Goal: Leave review/rating

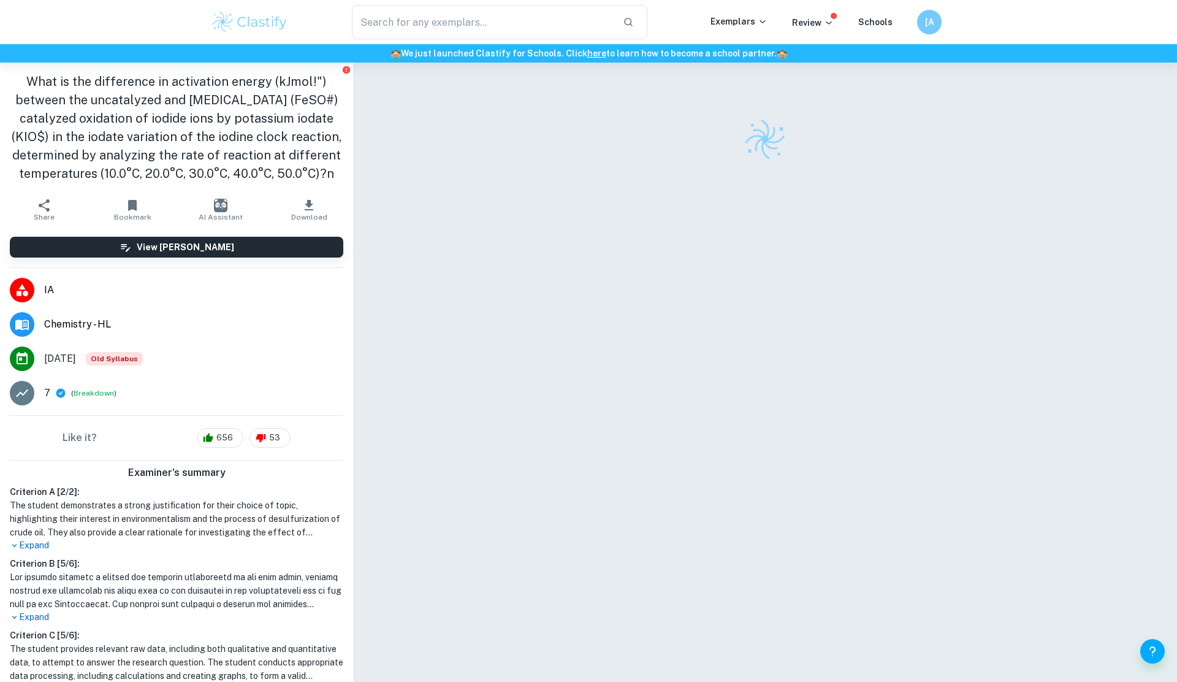
scroll to position [63, 0]
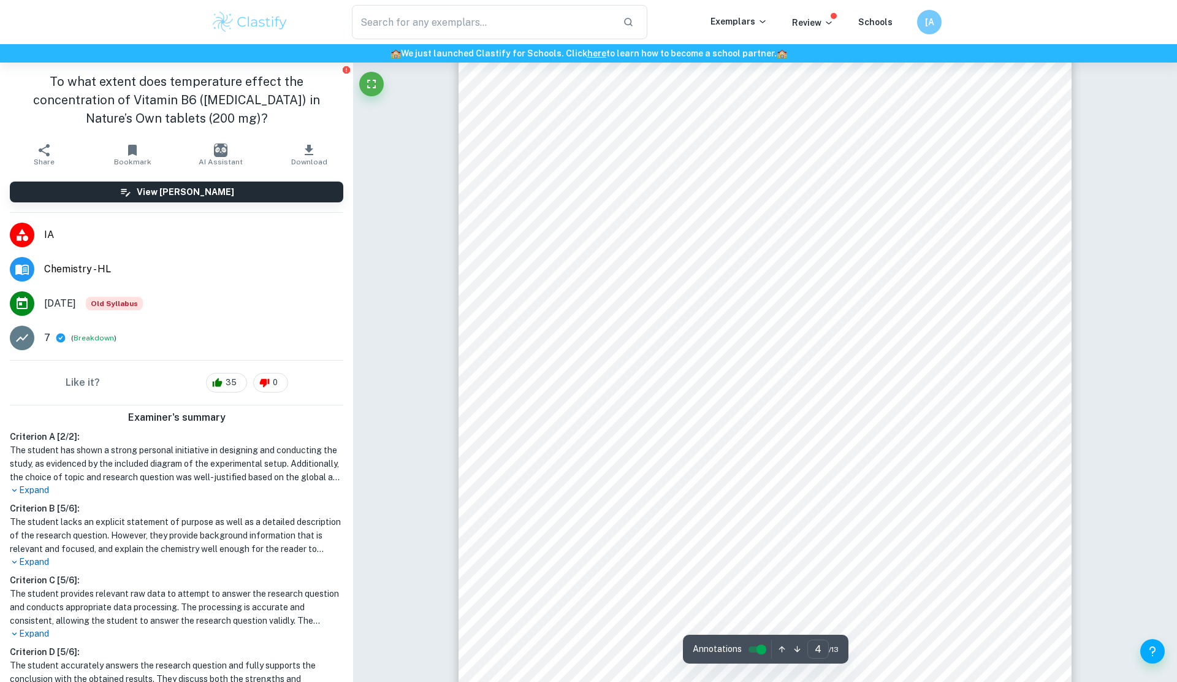
scroll to position [2869, 0]
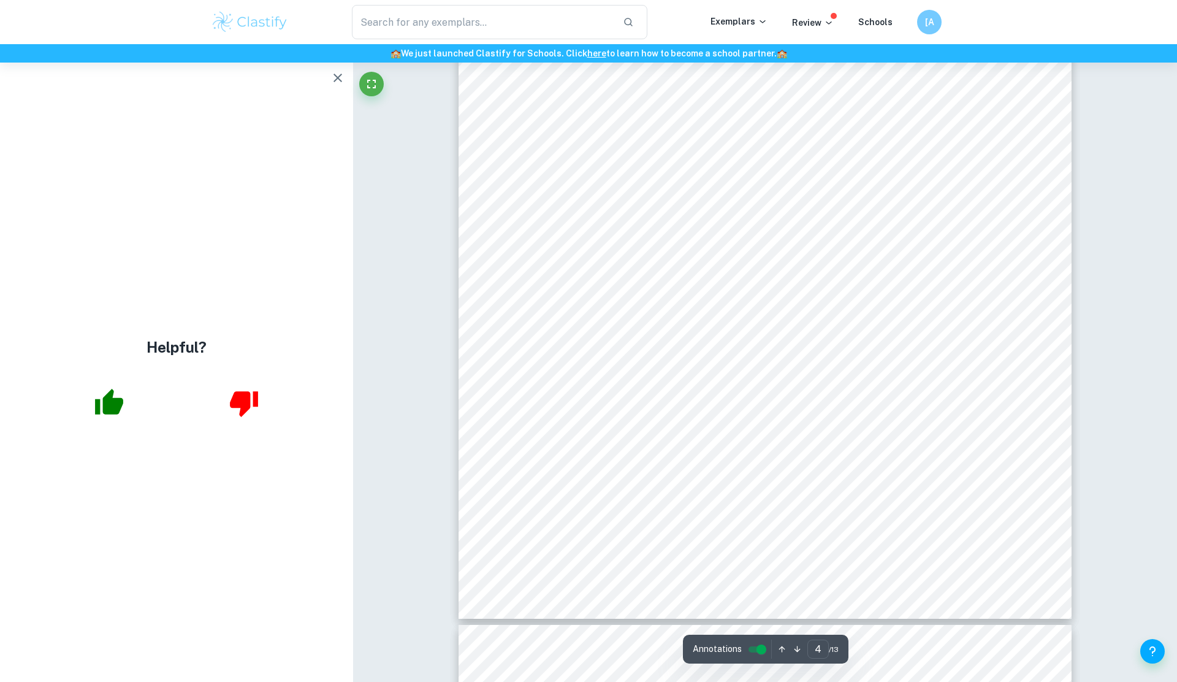
type input "5"
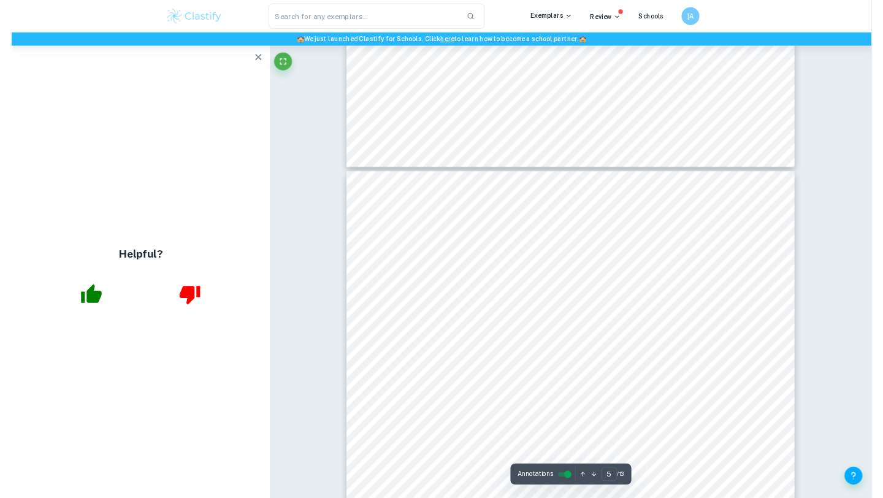
scroll to position [3430, 0]
